Goal: Task Accomplishment & Management: Manage account settings

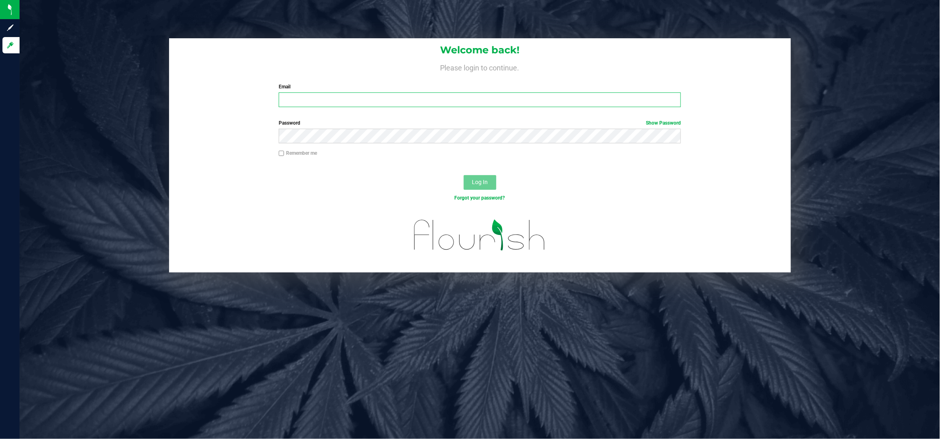
click at [336, 104] on input "Email" at bounding box center [480, 100] width 402 height 15
type input "[EMAIL_ADDRESS][DOMAIN_NAME]"
click at [464, 175] on button "Log In" at bounding box center [480, 182] width 33 height 15
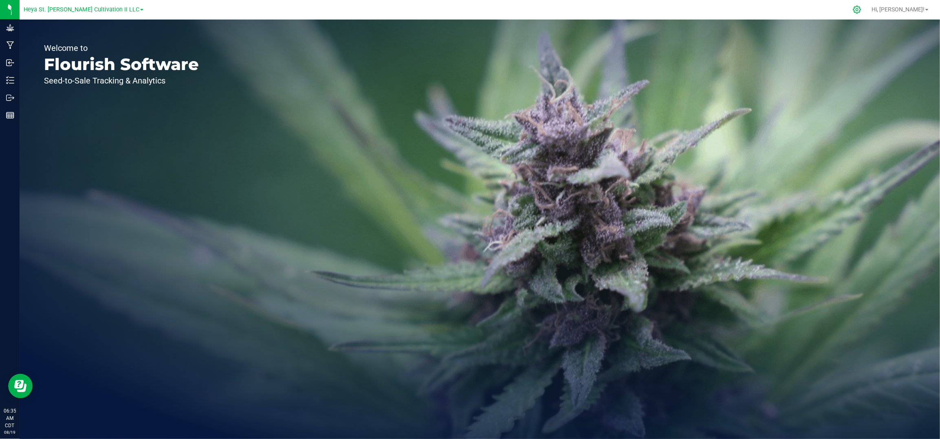
click at [863, 8] on div at bounding box center [857, 9] width 11 height 9
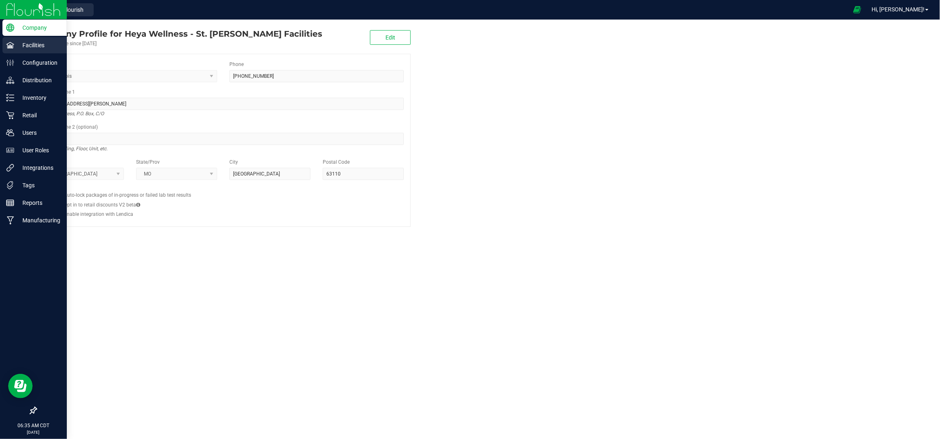
click at [32, 42] on p "Facilities" at bounding box center [38, 45] width 49 height 10
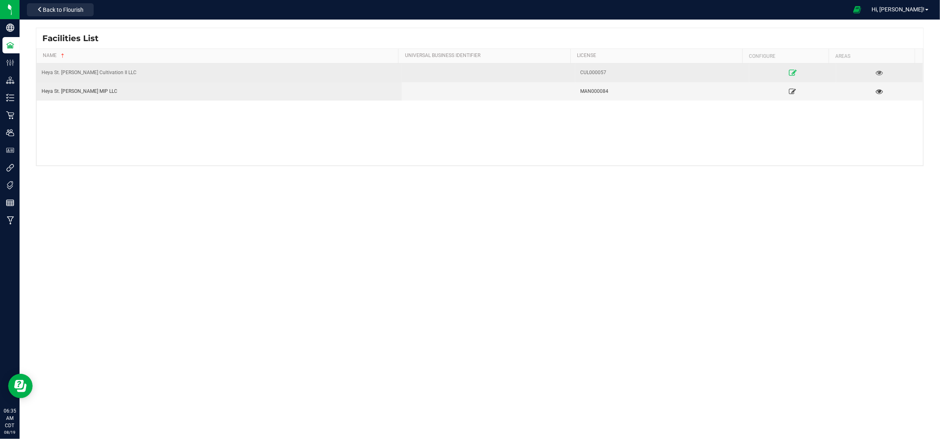
click at [789, 71] on icon at bounding box center [793, 73] width 8 height 6
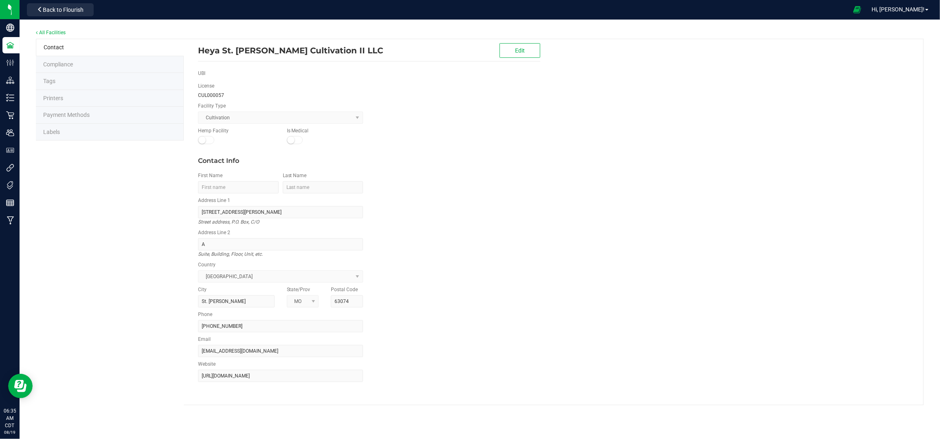
click at [52, 132] on span "Labels" at bounding box center [51, 132] width 17 height 7
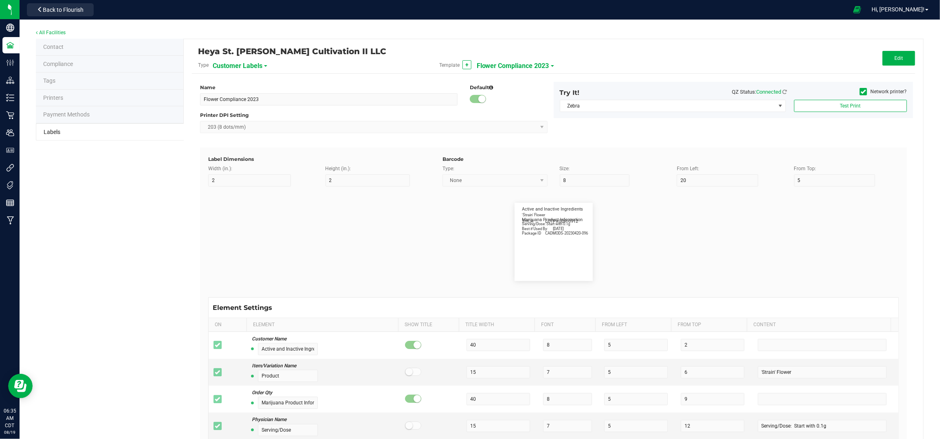
click at [249, 62] on span "Customer Labels" at bounding box center [238, 66] width 50 height 14
click at [248, 111] on span "Package Labels" at bounding box center [233, 113] width 35 height 6
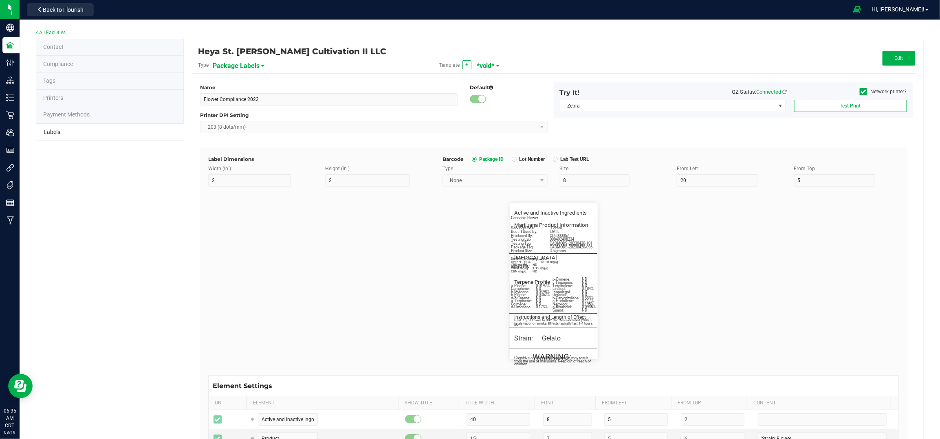
type input "*void*"
type input "2.25"
type input "4"
type input "5"
type input "40"
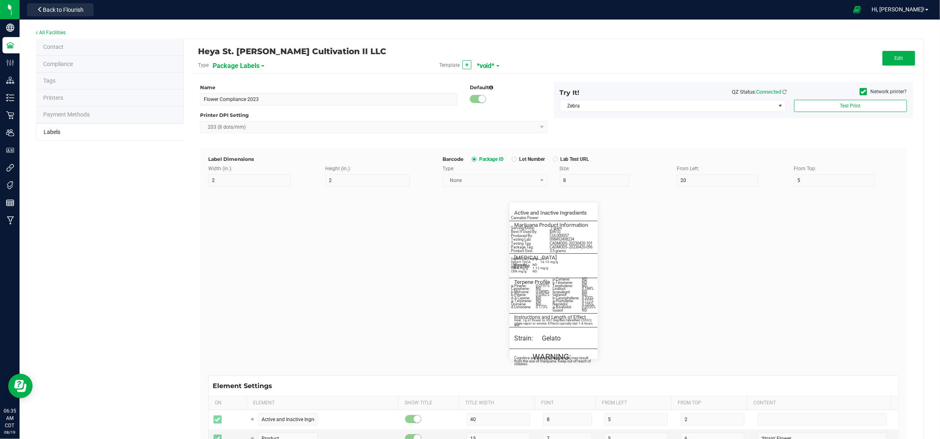
type input "50"
type input "10"
type input "3"
type input "4"
type input "____________________________________"
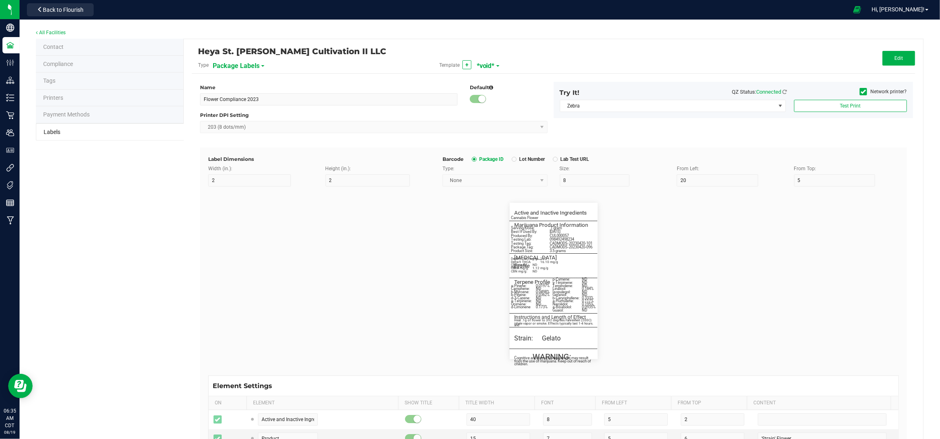
type input "10"
type input "0"
type input "8"
type input "50"
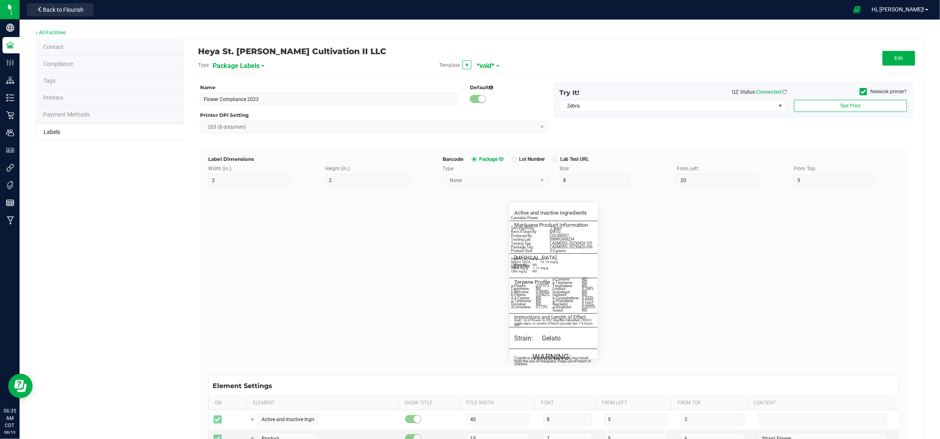
type input "10"
type input "3"
type input "12"
type input "Serving/Dose:"
type input "25"
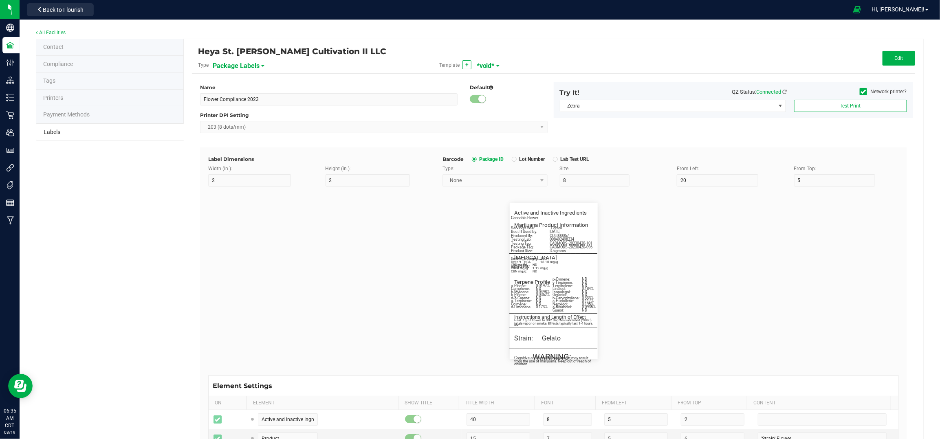
type input "1"
type input "14.5"
type input ".1 gram"
type input "____________________________________"
type input "10"
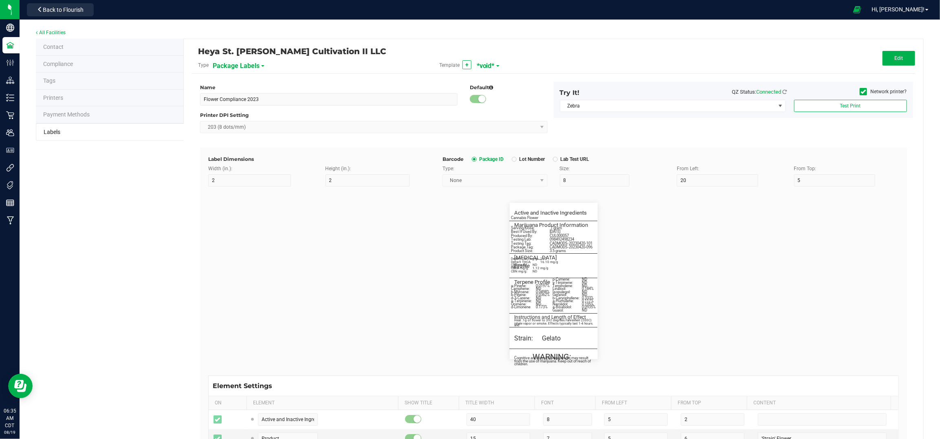
type input "10"
type input "0"
type input "29"
type input "Cannabinoid Profile"
type input "35"
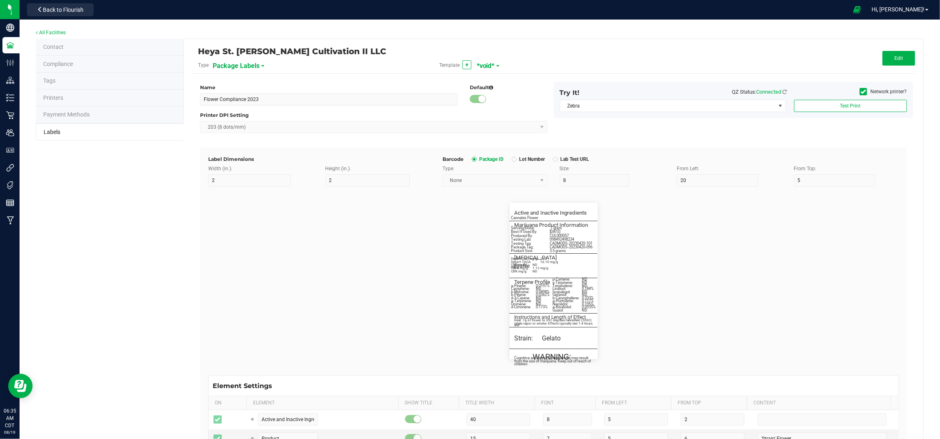
type input "10"
type input "3"
type input "33"
type input "____________________________________"
type input "10"
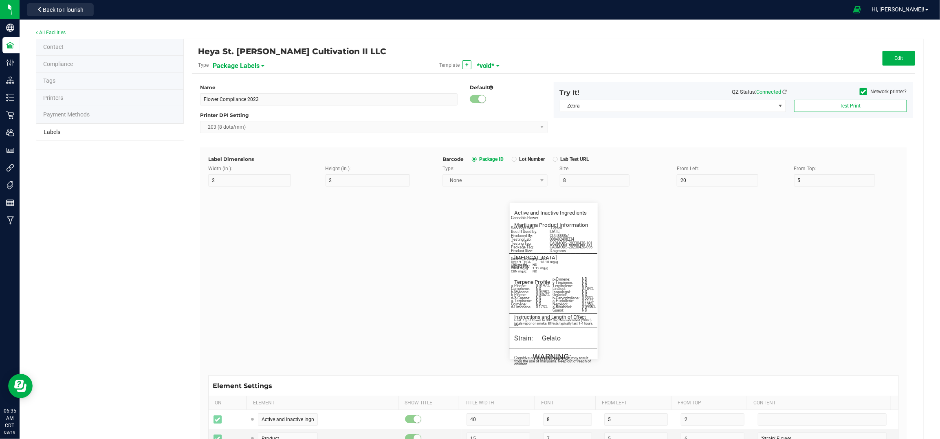
type input "10"
type input "0"
type input "45"
type input "WARNING:"
type input "10"
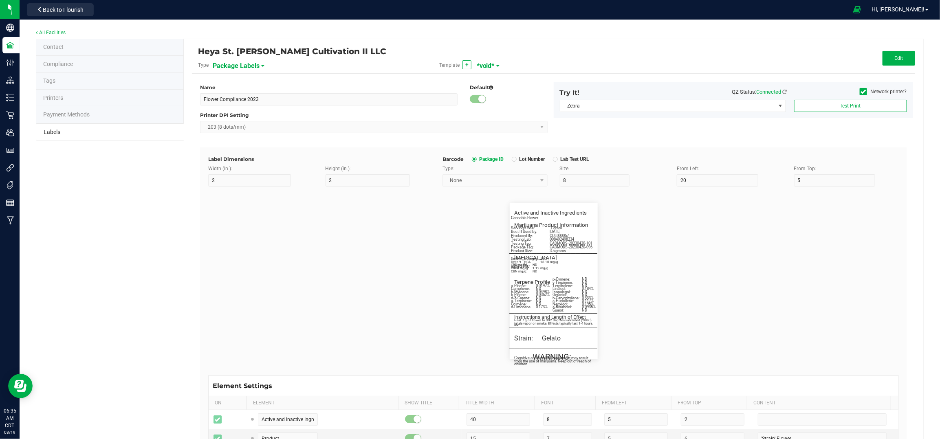
type input "15"
type input "96"
type input "Cognitive and physical impairment may result"
type input "55"
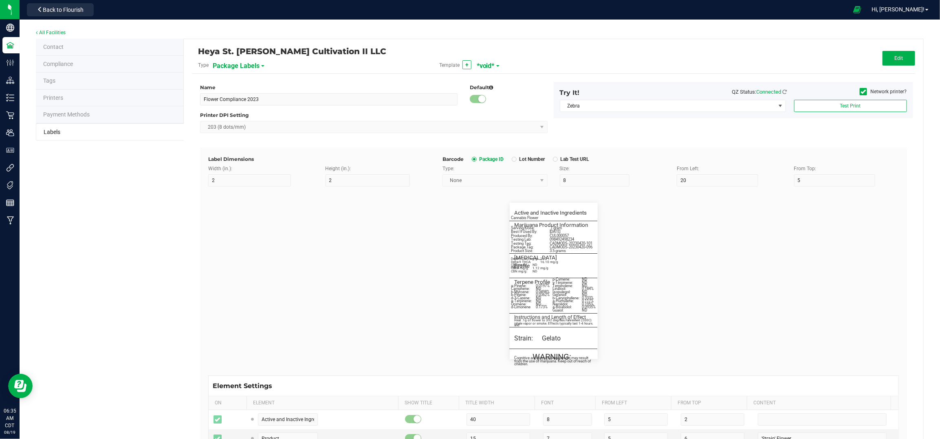
type input "7"
type input "3"
type input "99"
type input "Terpene Profile"
type input "25"
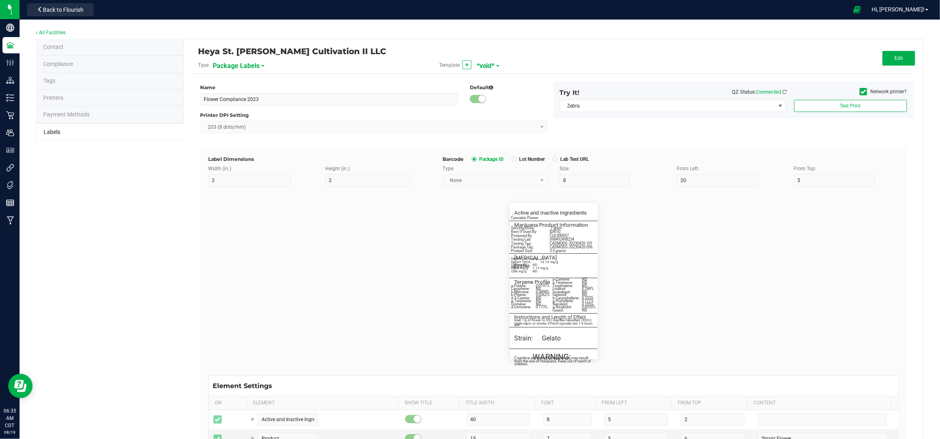
type input "10"
type input "3"
type input "49"
type input "Delta-9 THCA mg/g:"
type input "19"
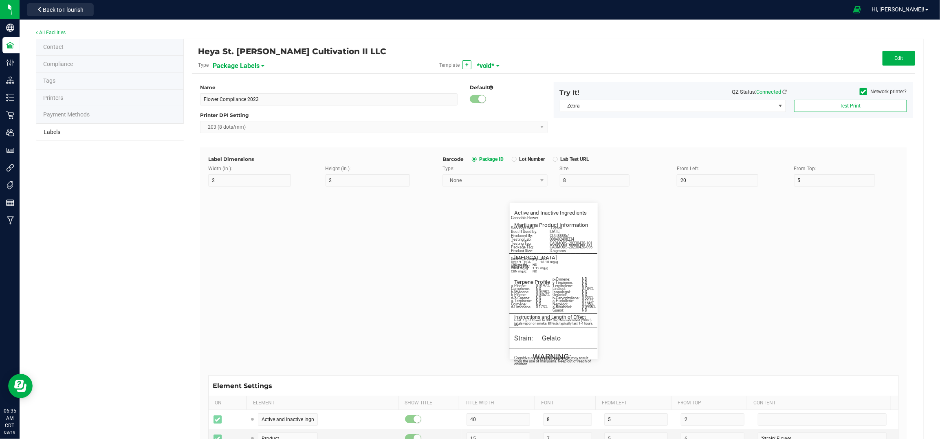
type input "6"
type input "1"
type input "37"
type input "16.10 mg/g"
type input "CBD mg/g:"
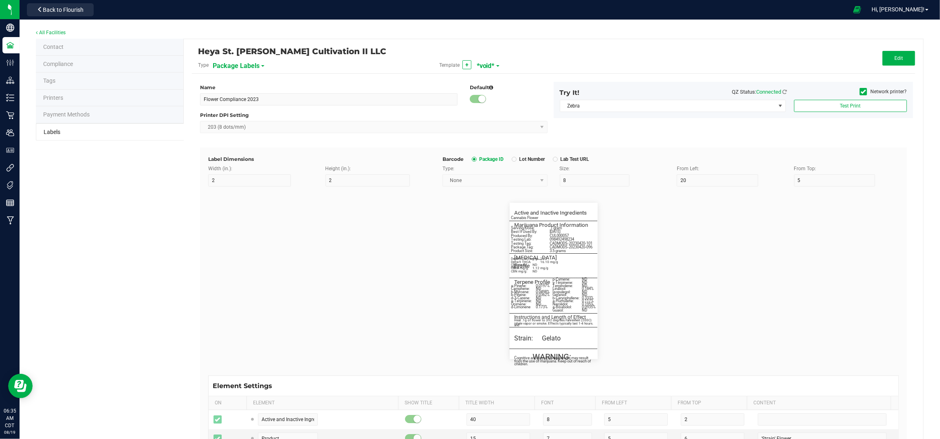
type input "14"
type input "6"
type input "1"
type input "39"
type input "ND"
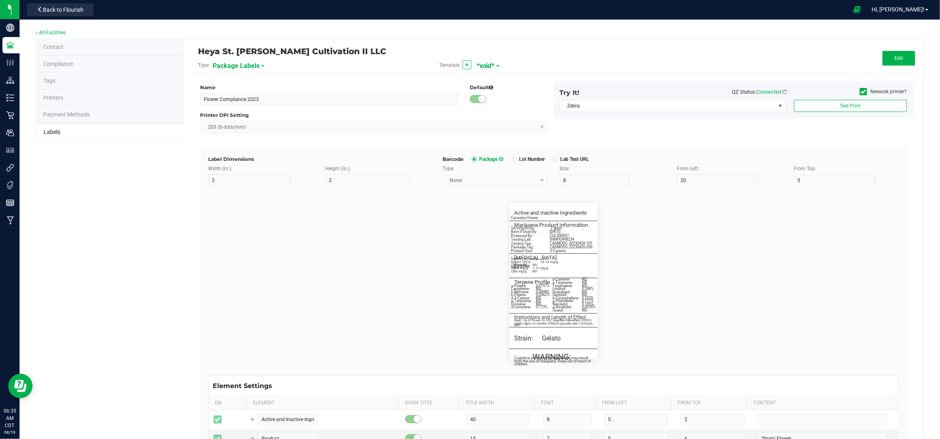
type input "CBDA mg/g:"
type input "14"
type input "6"
type input "1"
type input "41"
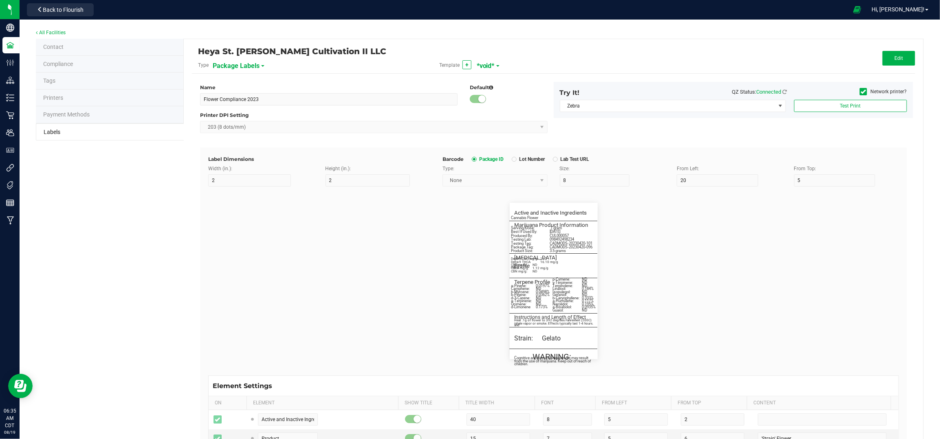
type input "1.12 mg/g"
type input "CBN mg/g:"
type input "14"
type input "6"
type input "1"
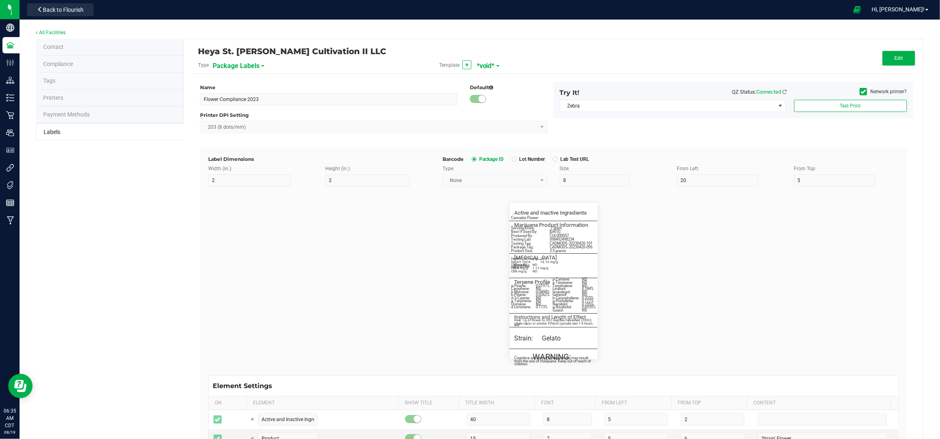
type input "43"
type input "ND"
type input "____________________________________"
type input "10"
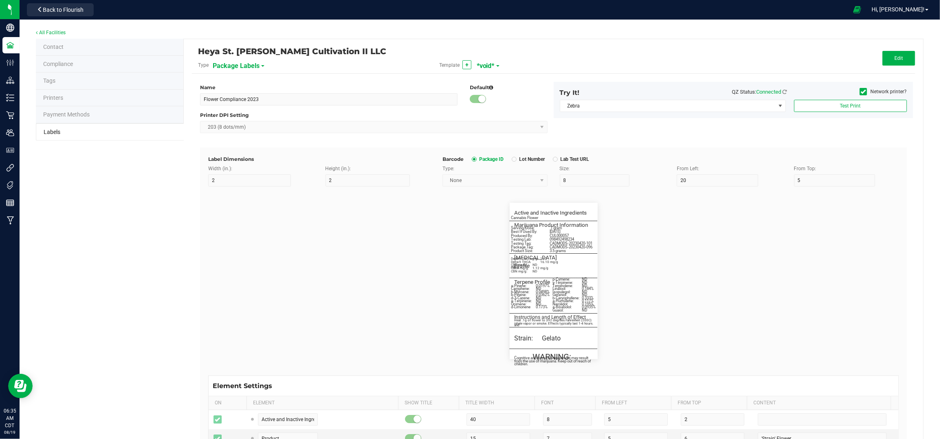
type input "0"
type input "68"
type input "Instructions and Length of Effect"
type input "55"
type input "9"
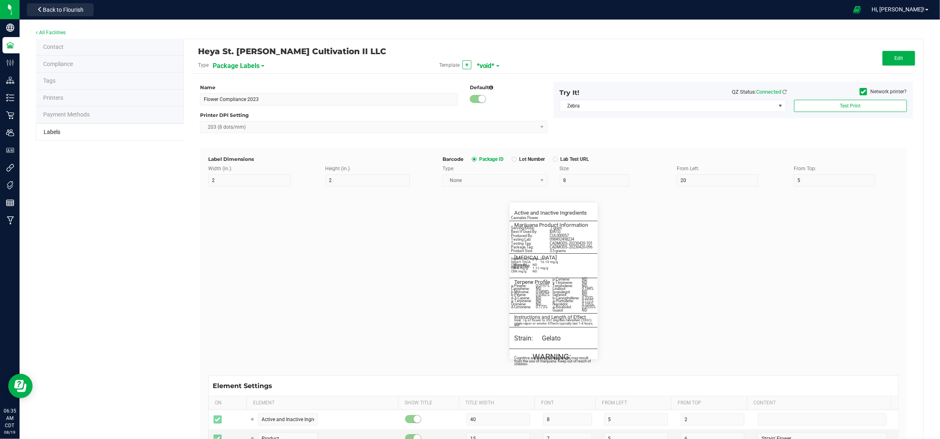
type input "3"
type input "72"
type input "Heat .1g of flower to 392 degrees Fahrenheit (200C) and"
type input "54"
type input "6"
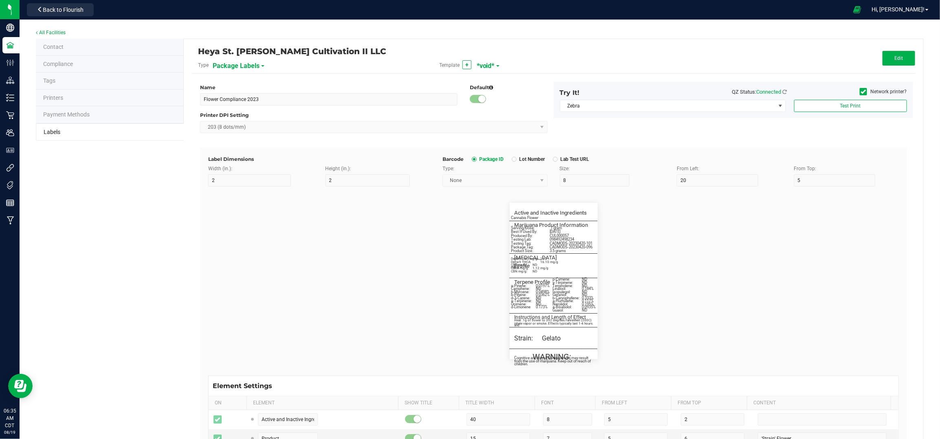
type input "3"
type input "75"
type input "____________________________________"
type input "10"
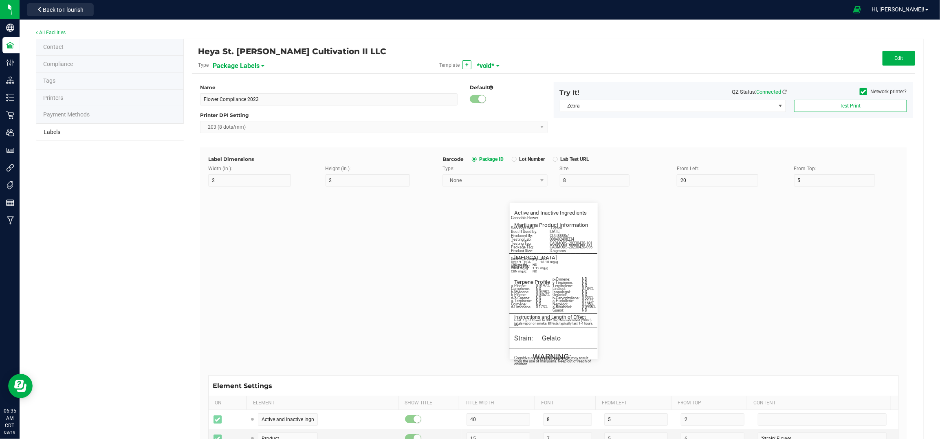
type input "0"
type input "77"
type input "Cannabis Flower"
type input "55"
type input "7"
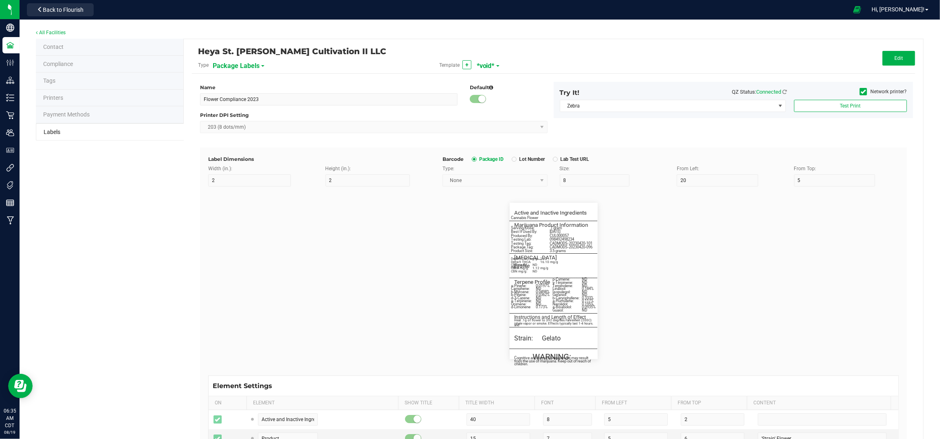
type input "1"
type input "8"
type input "Best If Used By:"
type input "25"
type input "7"
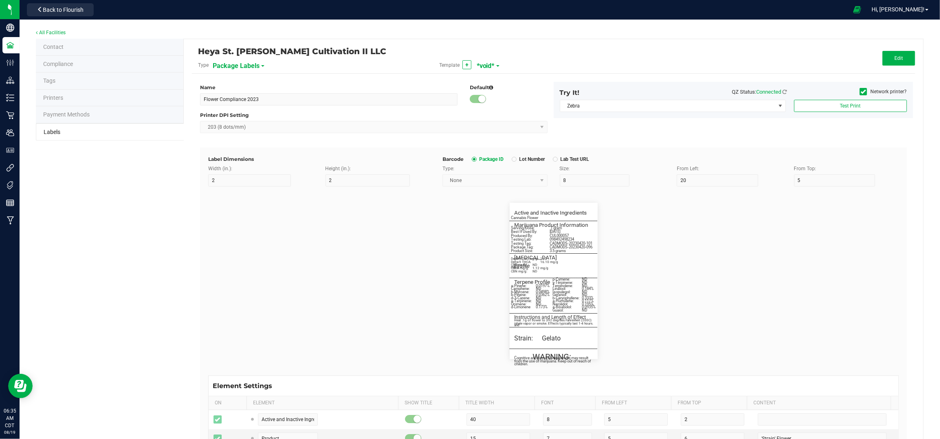
type input "1"
type input "17"
type input "07/13/2025"
type input "Produced By:"
type input "25"
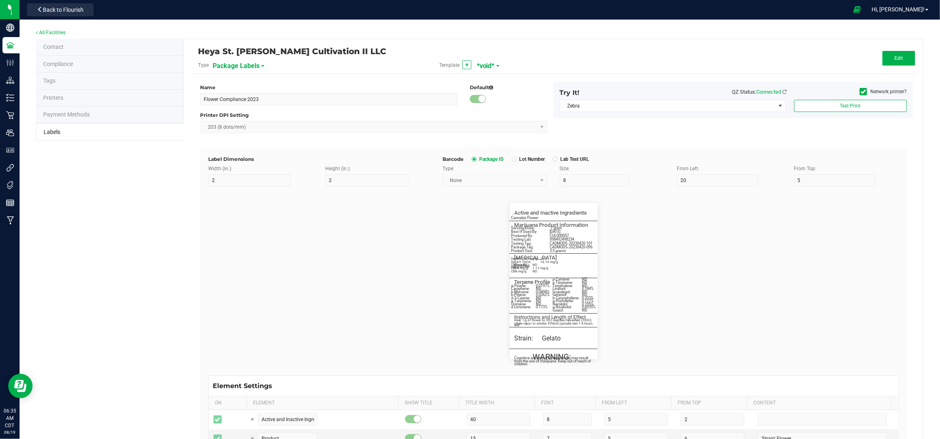
type input "7"
type input "1"
type input "19.5"
type input "CUL000057"
type input "inhale vapor or smoke. Effects typically last 1-4 hours."
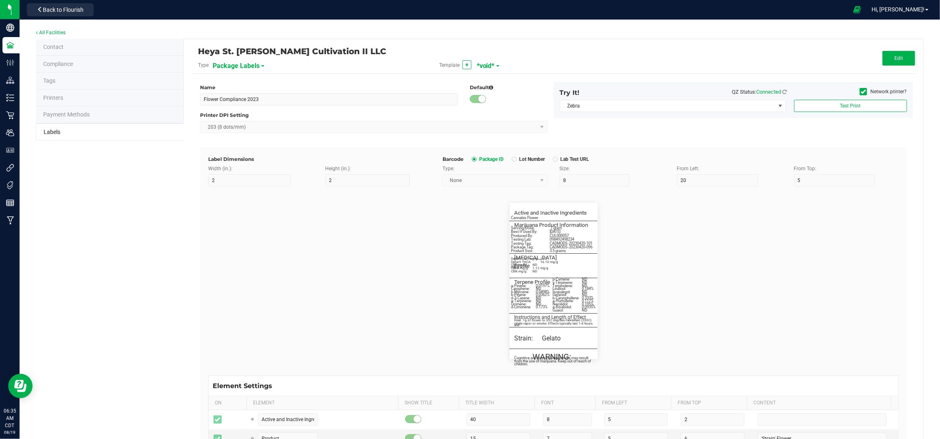
type input "55"
type input "6"
type input "3"
type input "77"
click at [488, 63] on span "*void*" at bounding box center [486, 66] width 18 height 14
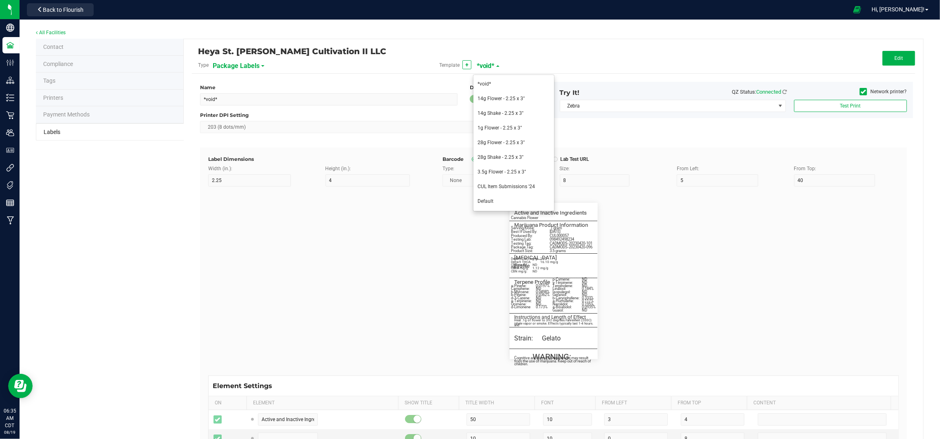
click at [410, 56] on div "Heya St. [PERSON_NAME] Cultivation II LLC" at bounding box center [433, 51] width 470 height 14
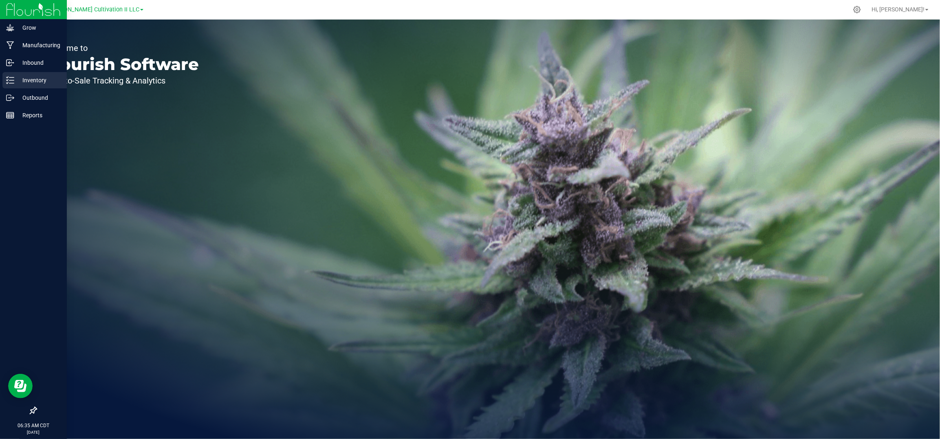
click at [18, 82] on p "Inventory" at bounding box center [38, 80] width 49 height 10
